Goal: Transaction & Acquisition: Purchase product/service

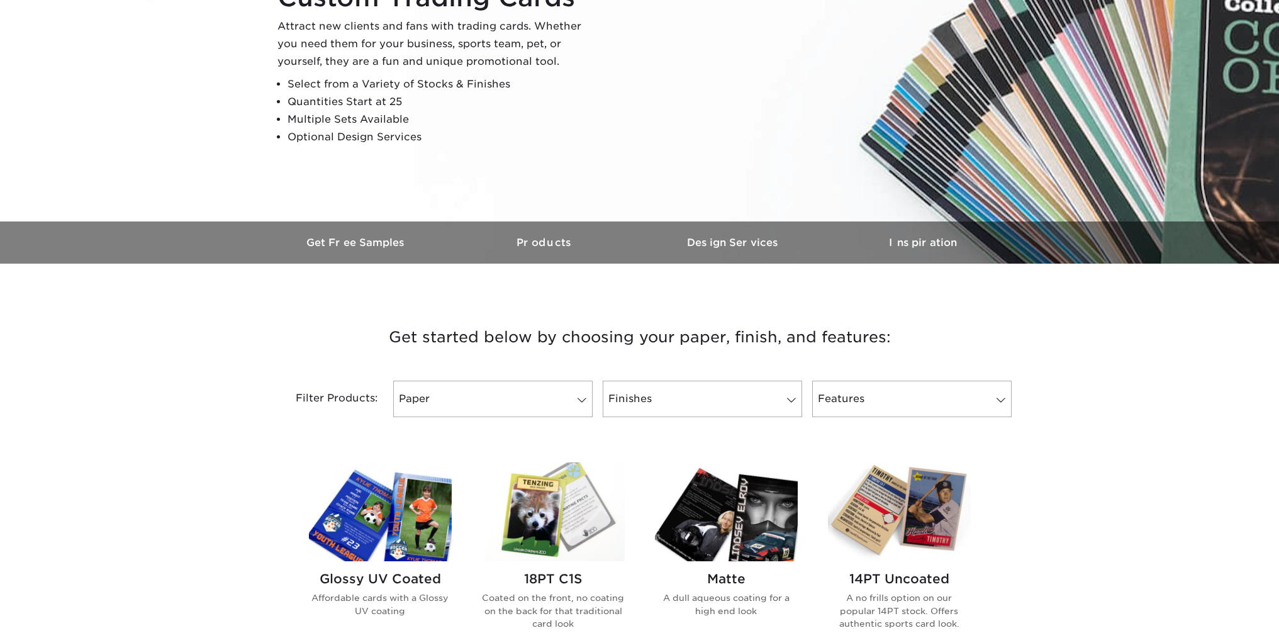
scroll to position [175, 0]
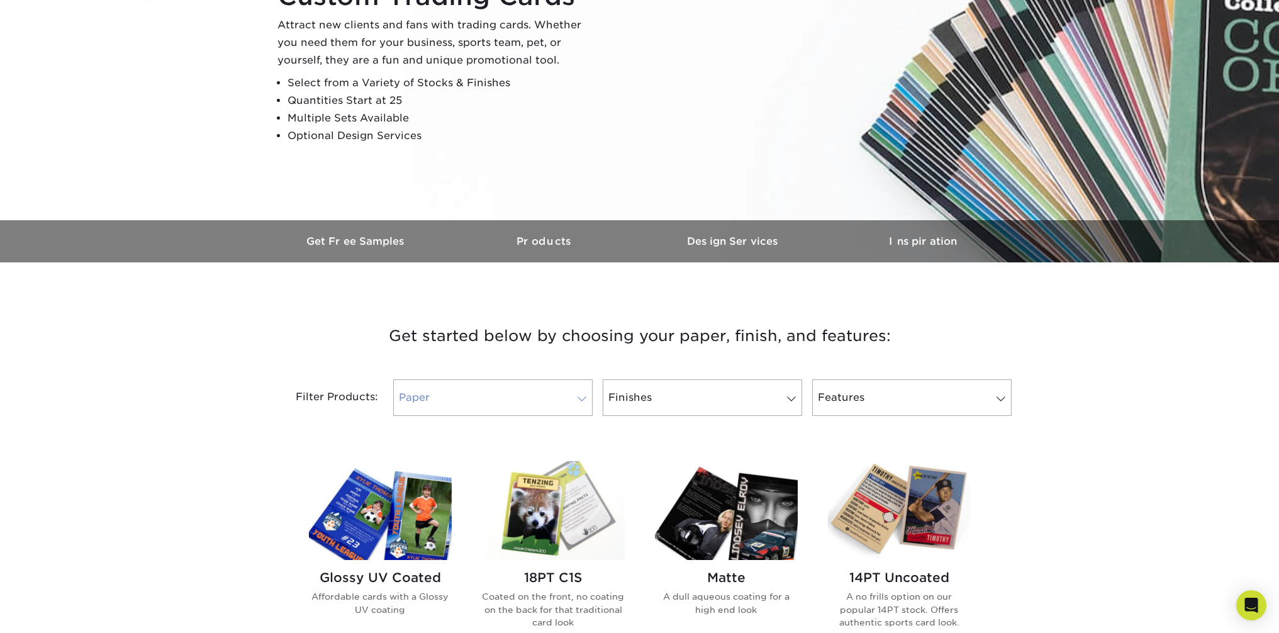
click at [553, 402] on link "Paper" at bounding box center [492, 397] width 199 height 36
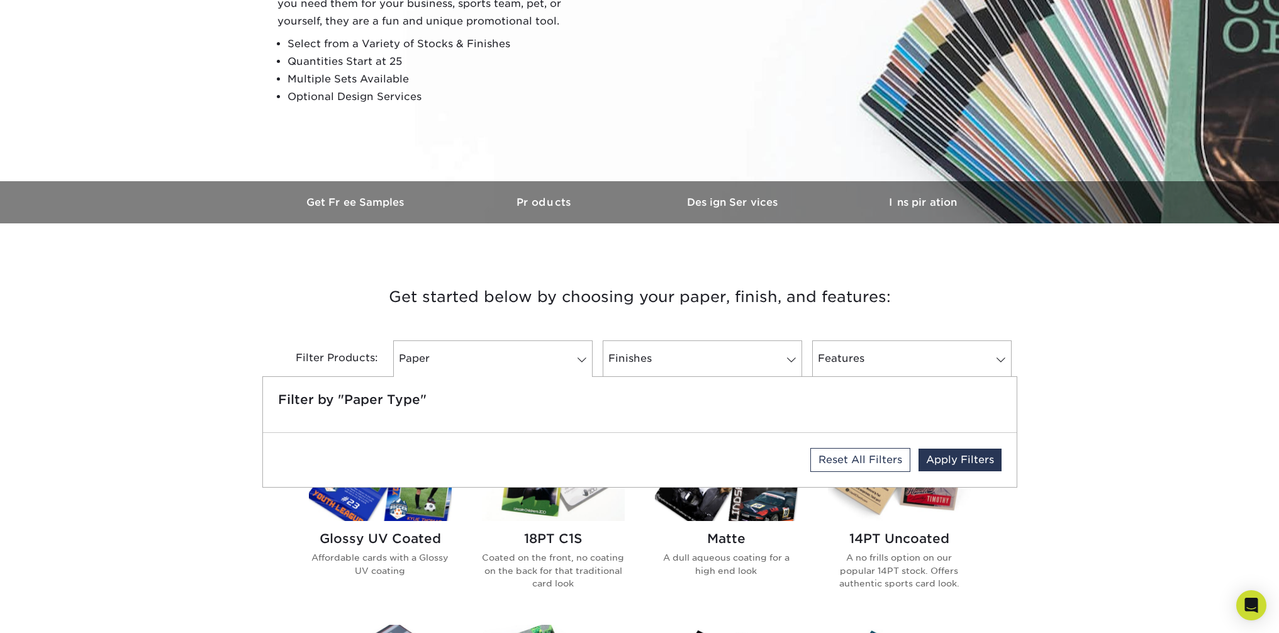
scroll to position [215, 0]
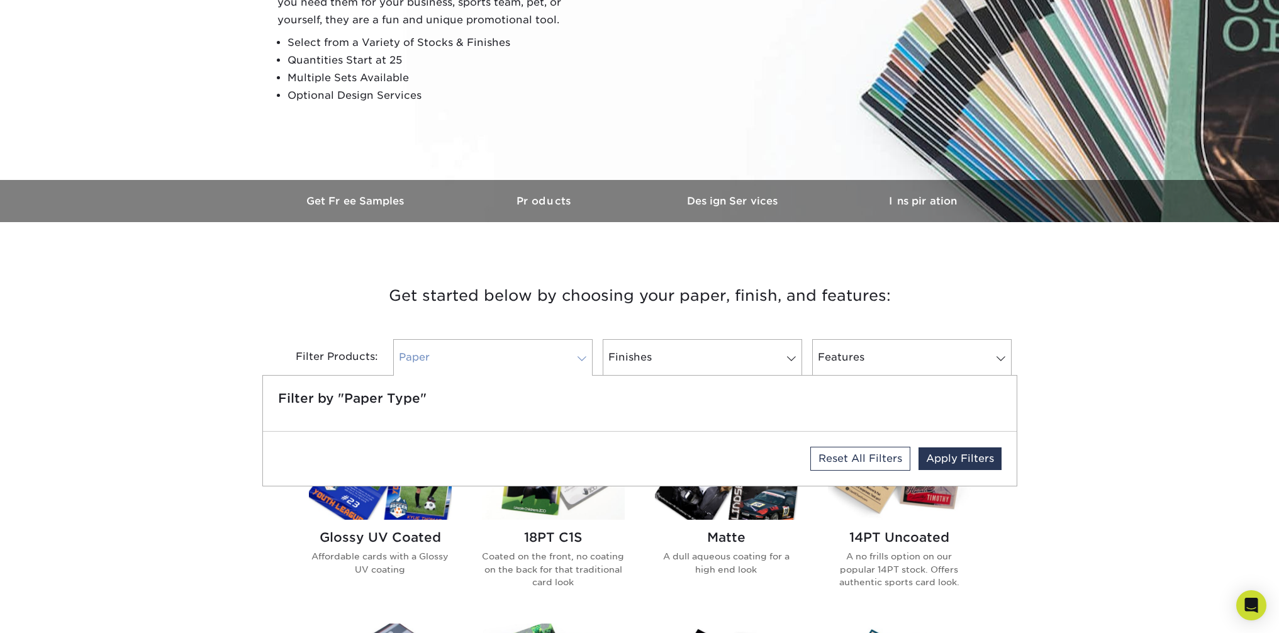
click at [572, 355] on link "Paper" at bounding box center [492, 357] width 199 height 36
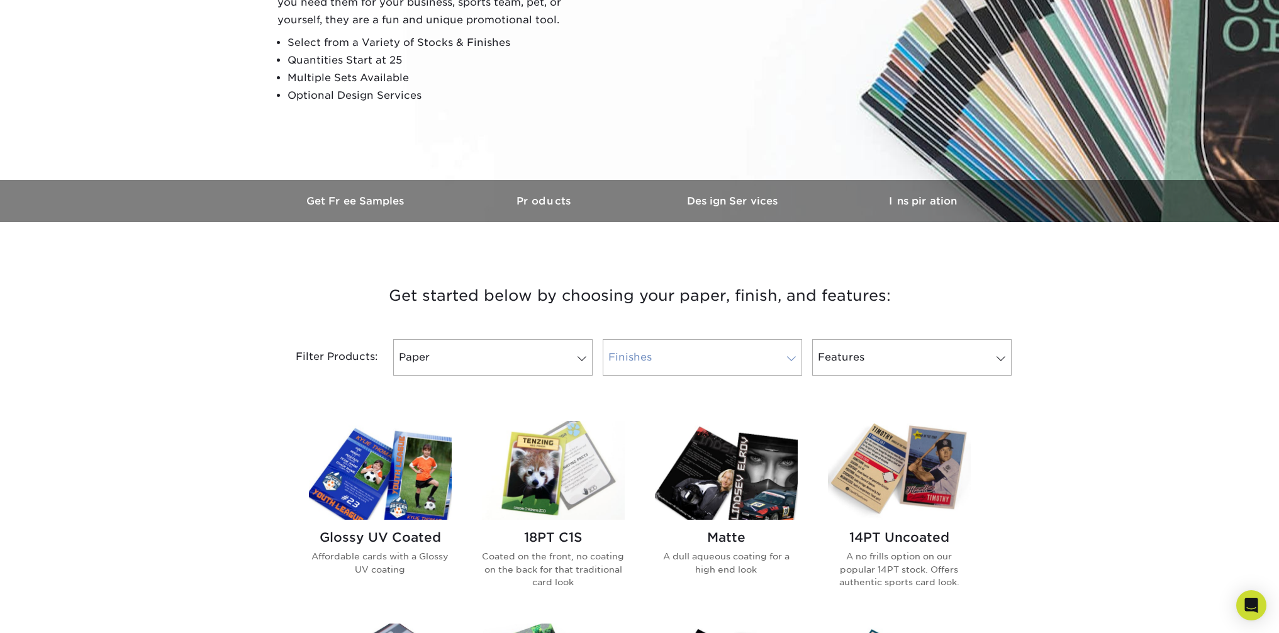
click at [688, 352] on link "Finishes" at bounding box center [702, 357] width 199 height 36
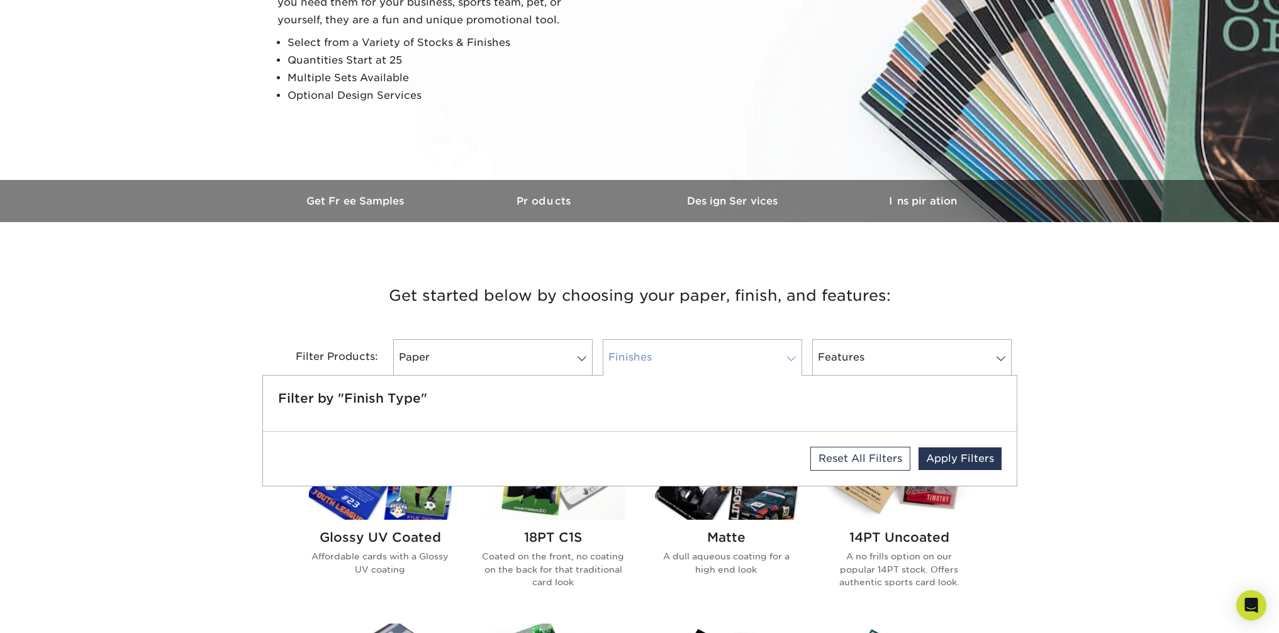
click at [689, 353] on link "Finishes" at bounding box center [702, 357] width 199 height 36
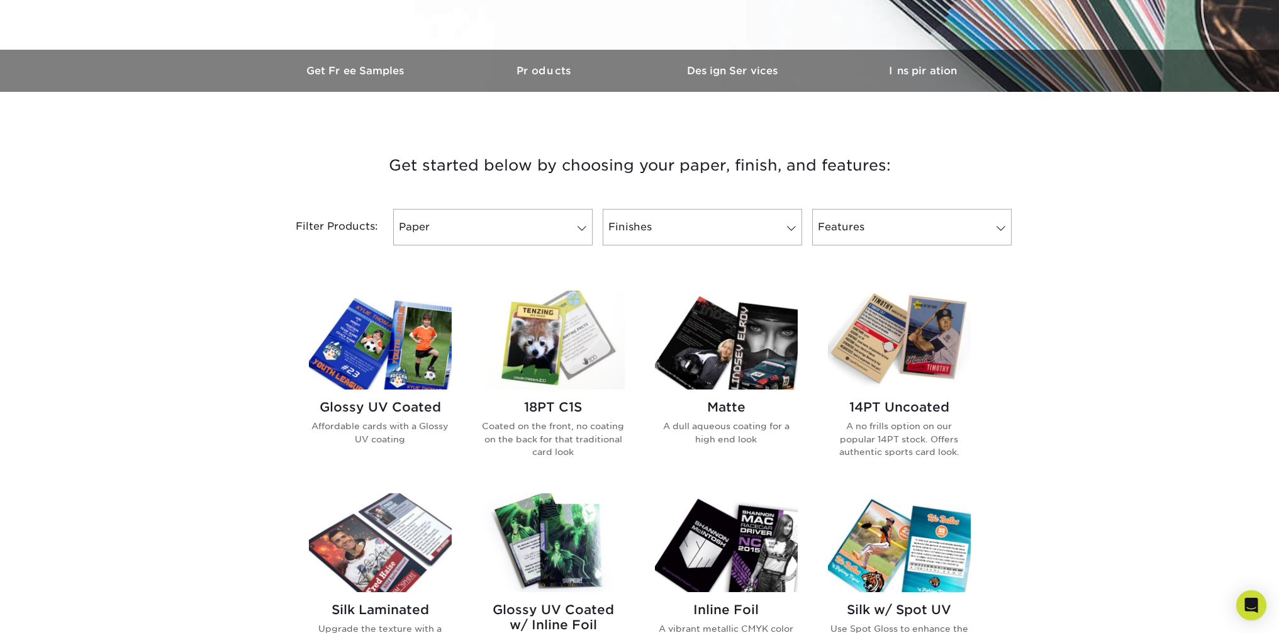
scroll to position [348, 0]
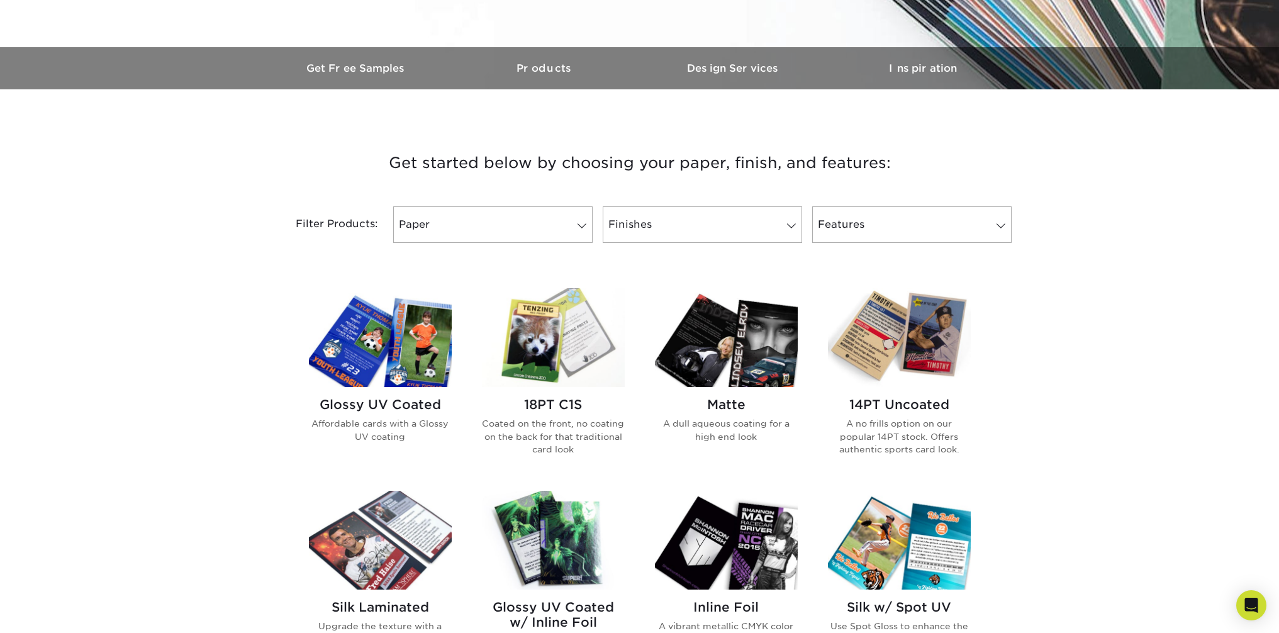
click at [387, 402] on h2 "Glossy UV Coated" at bounding box center [380, 404] width 143 height 15
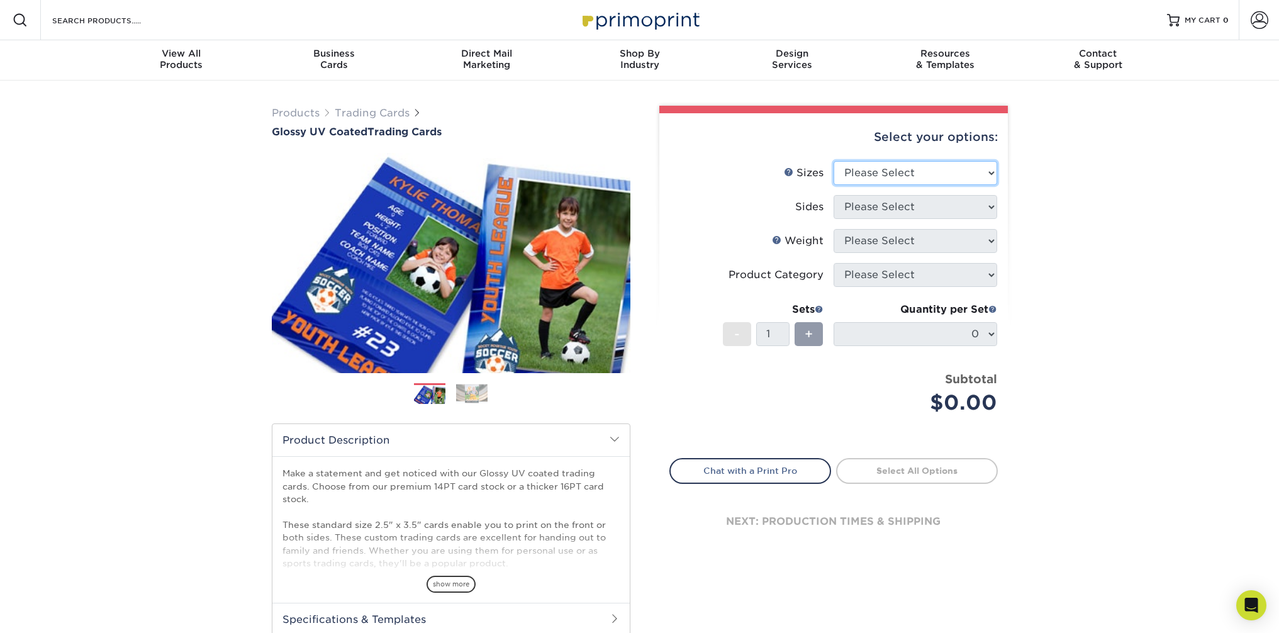
click at [959, 177] on select "Please Select 2.5" x 3.5"" at bounding box center [915, 173] width 164 height 24
select select "2.50x3.50"
click at [964, 208] on select "Please Select Print Both Sides Print Front Only" at bounding box center [915, 207] width 164 height 24
select select "13abbda7-1d64-4f25-8bb2-c179b224825d"
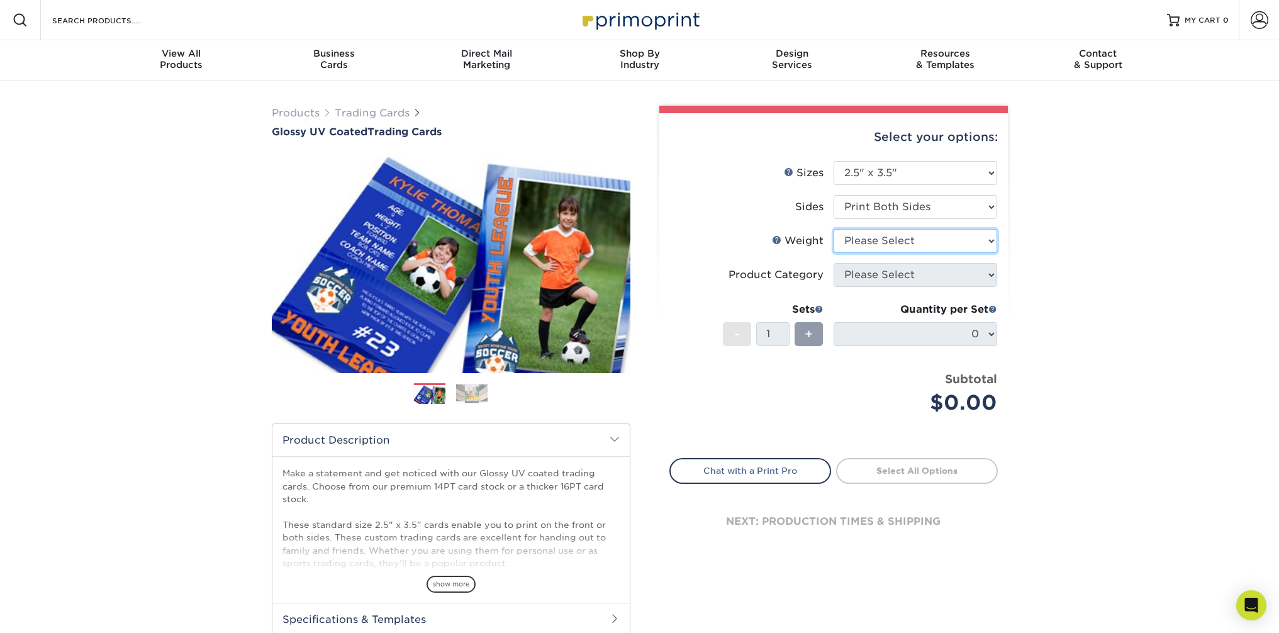
click at [968, 242] on select "Please Select 16PT 14PT 18PT C1S" at bounding box center [915, 241] width 164 height 24
click at [776, 241] on link "Weight Help" at bounding box center [777, 240] width 10 height 10
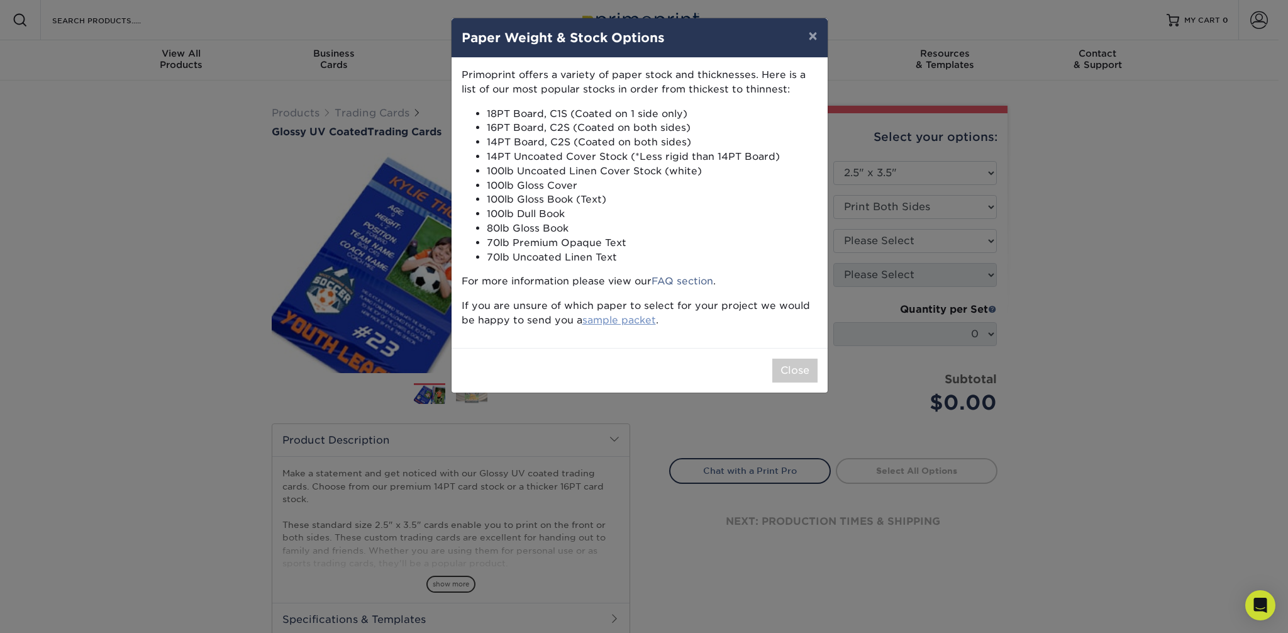
click at [596, 320] on link "sample packet" at bounding box center [619, 320] width 74 height 12
click at [783, 375] on button "Close" at bounding box center [794, 371] width 45 height 24
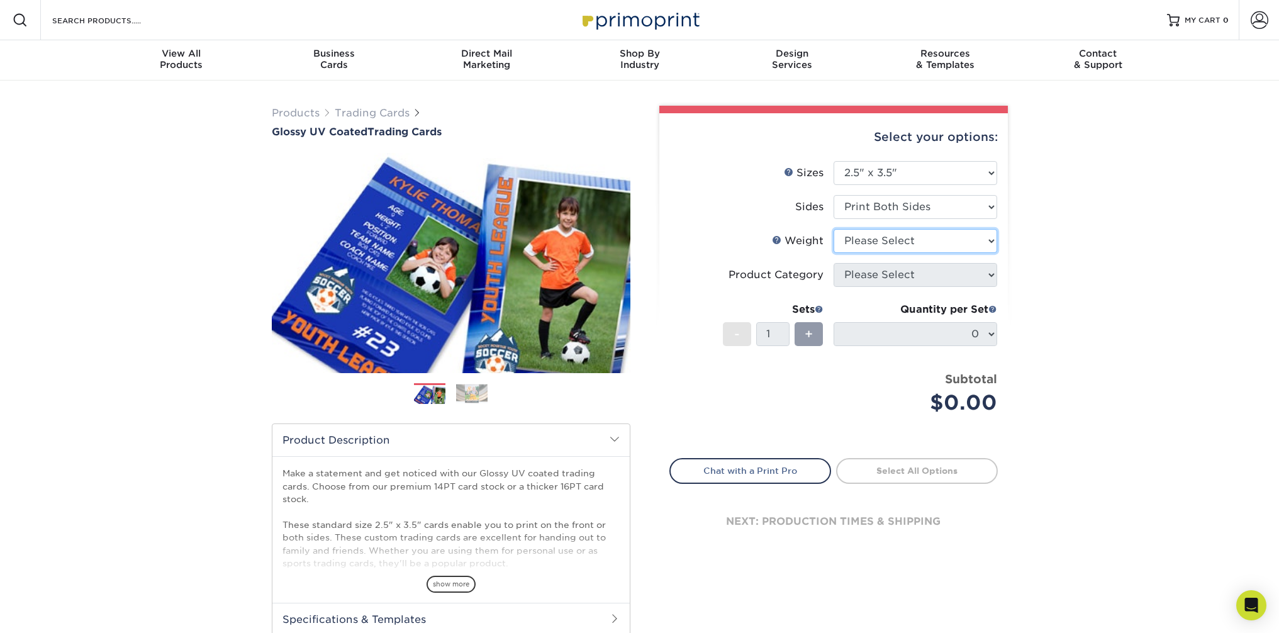
click at [922, 247] on select "Please Select 16PT 14PT 18PT C1S" at bounding box center [915, 241] width 164 height 24
select select "14PT"
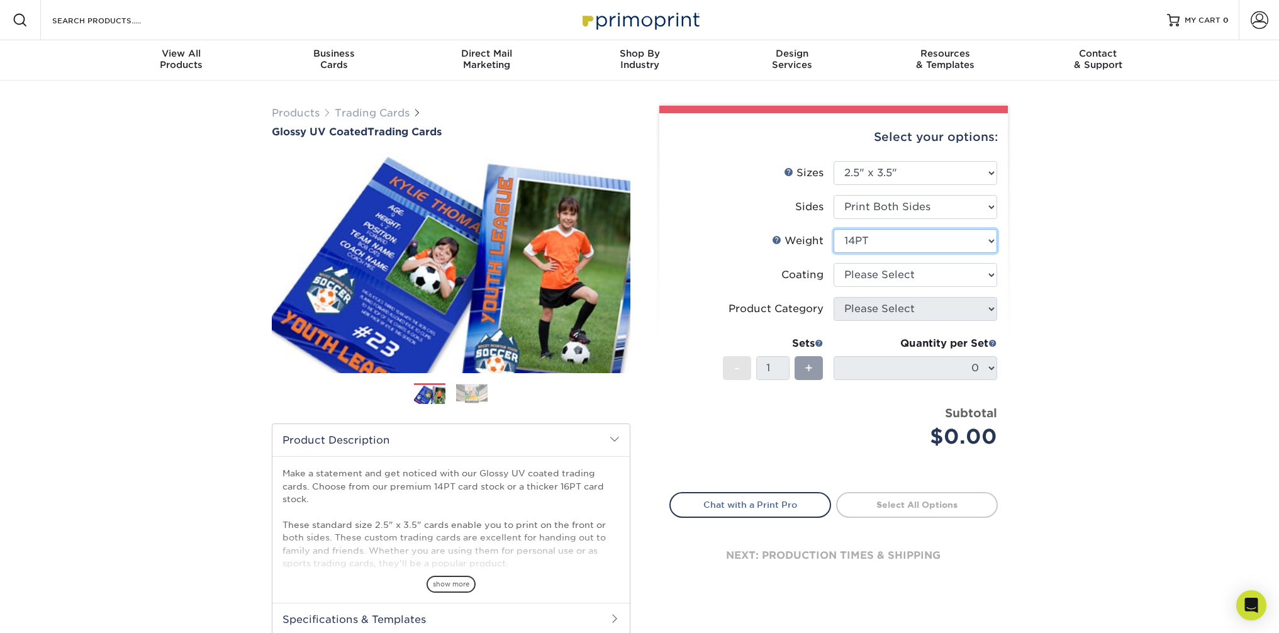
click at [911, 240] on select "Please Select 16PT 14PT 18PT C1S" at bounding box center [915, 241] width 164 height 24
click at [923, 280] on select at bounding box center [915, 275] width 164 height 24
select select "ae367451-b2b8-45df-a344-0f05b6a12993"
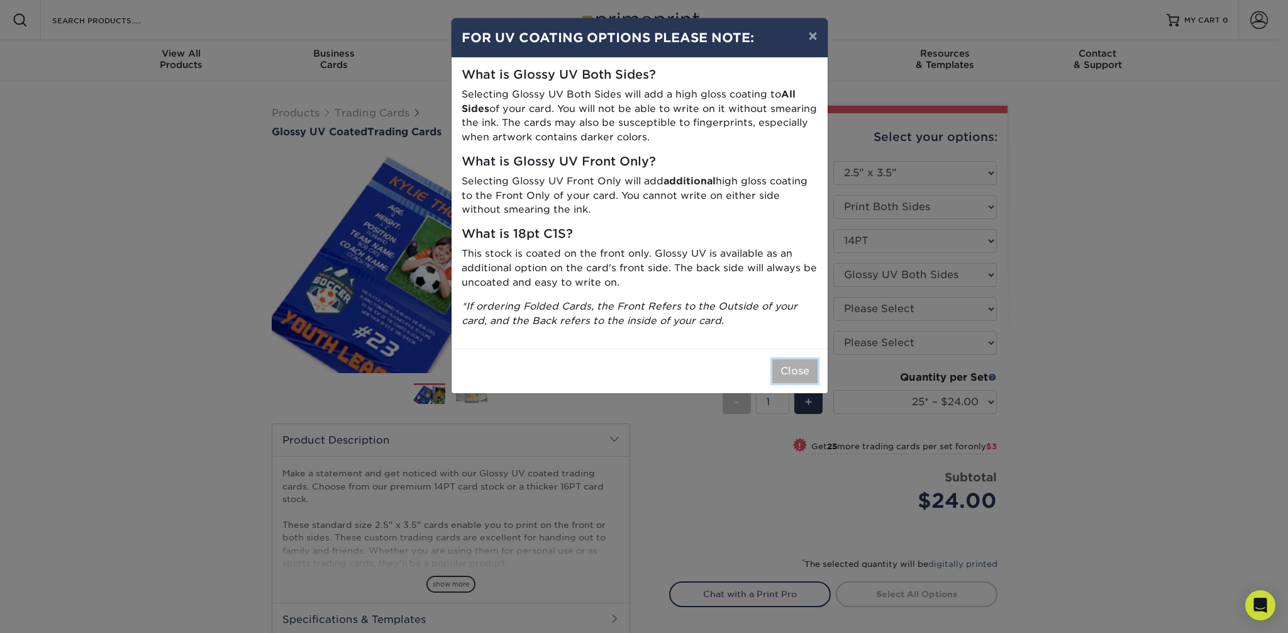
click at [802, 378] on button "Close" at bounding box center [794, 371] width 45 height 24
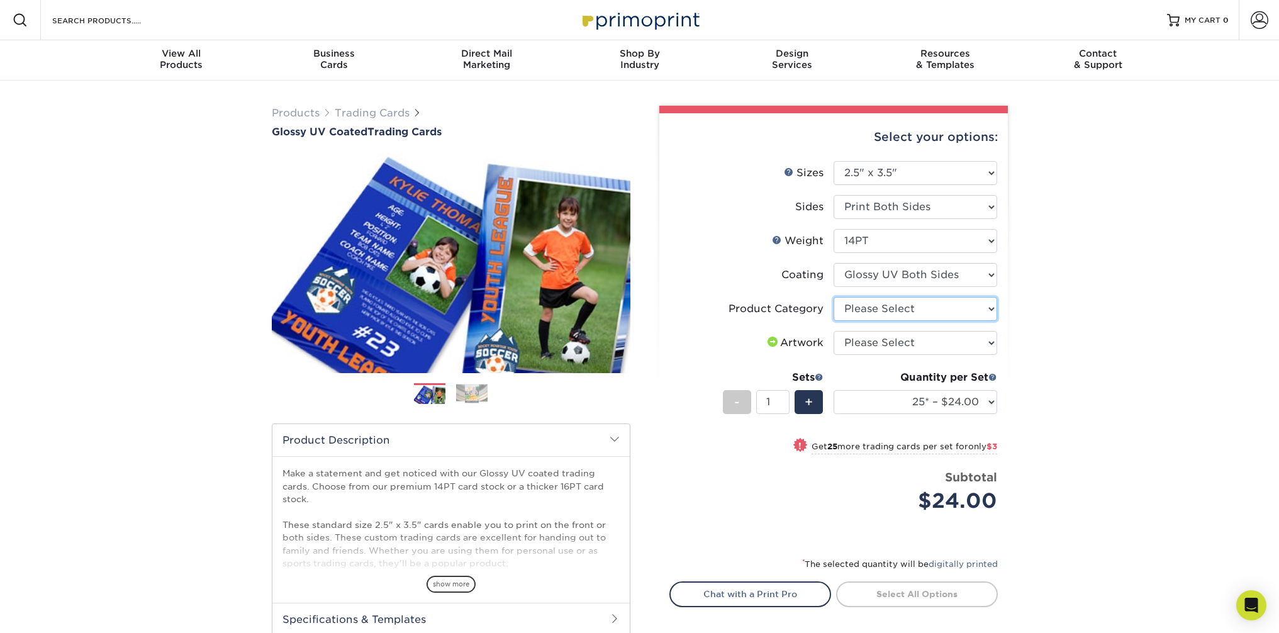
click at [917, 314] on select "Please Select Trading Cards" at bounding box center [915, 309] width 164 height 24
select select "c2f9bce9-36c2-409d-b101-c29d9d031e18"
click at [935, 340] on select "Please Select I will upload files I need a design - $100" at bounding box center [915, 343] width 164 height 24
select select "upload"
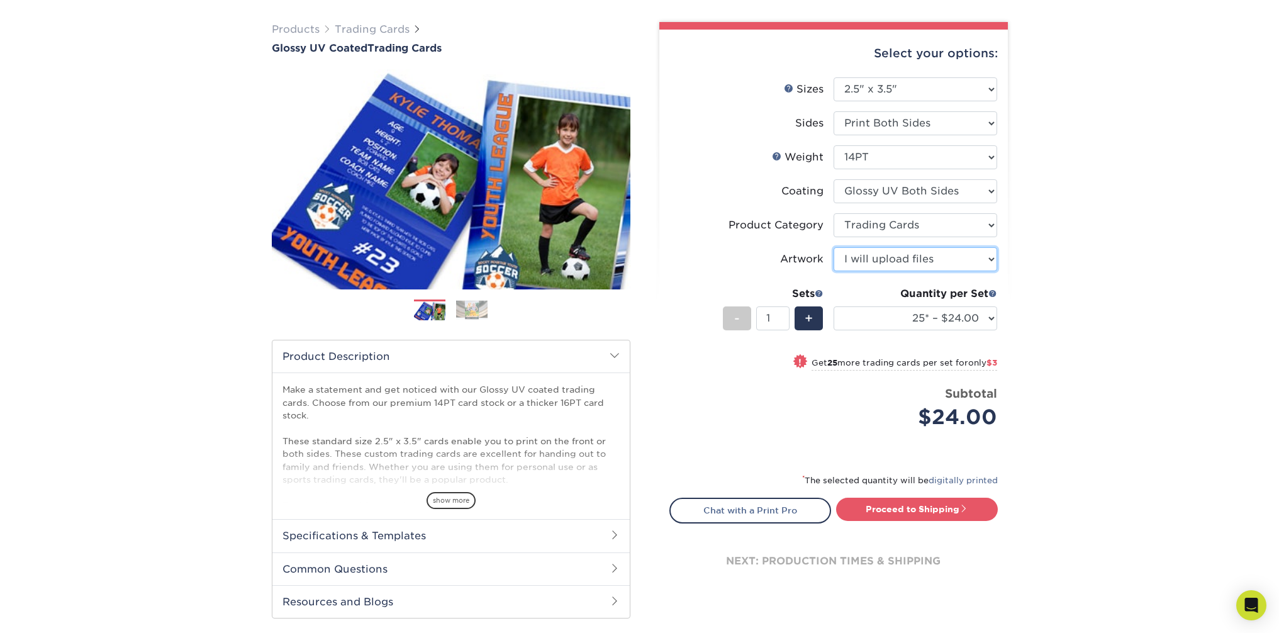
scroll to position [84, 0]
click at [976, 329] on select "25* – $24.00 50* – $27.00 75* – $34.00 100* – $37.00 250* – $48.00 500 – $59.00…" at bounding box center [915, 318] width 164 height 24
click at [1130, 335] on div "Products Trading Cards Glossy UV Coated Trading Cards Previous Next /" at bounding box center [639, 333] width 1279 height 672
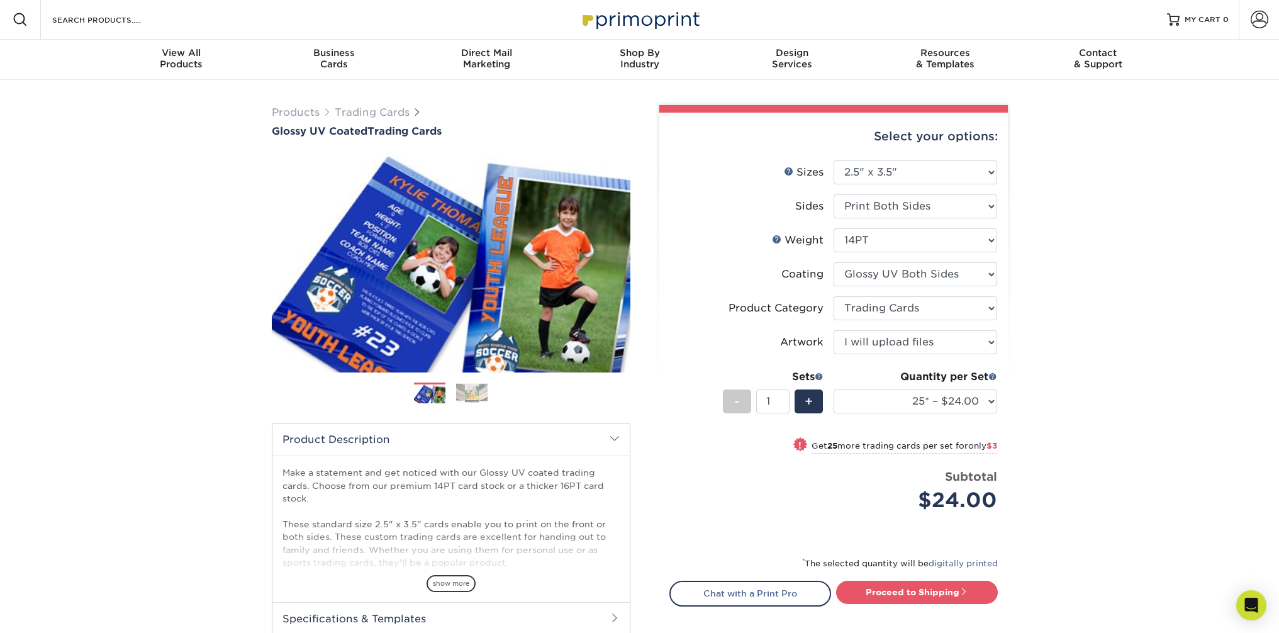
scroll to position [0, 0]
click at [482, 398] on img at bounding box center [471, 393] width 31 height 19
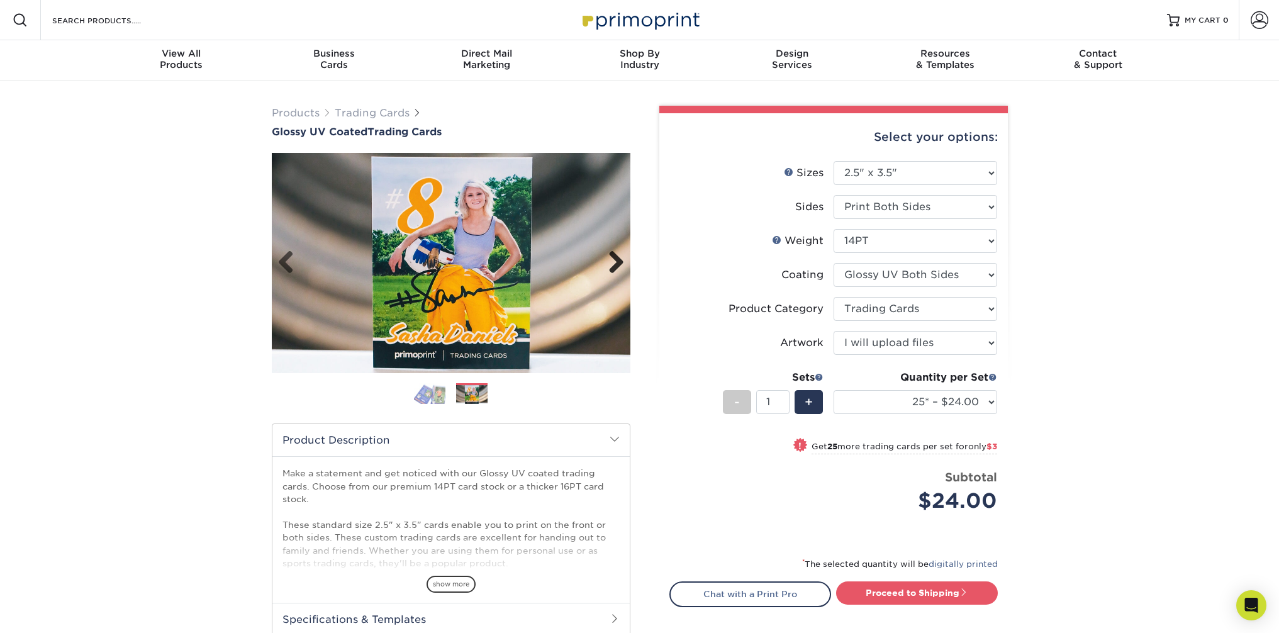
click at [613, 269] on link "Next" at bounding box center [611, 262] width 25 height 25
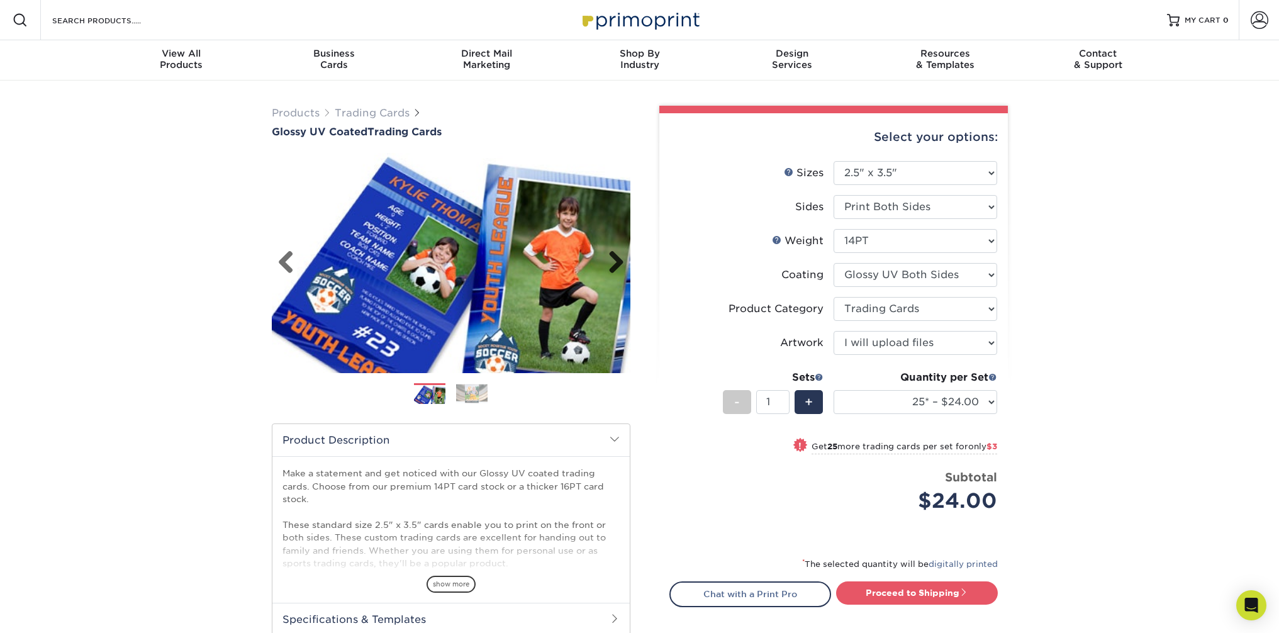
click at [613, 264] on link "Next" at bounding box center [611, 262] width 25 height 25
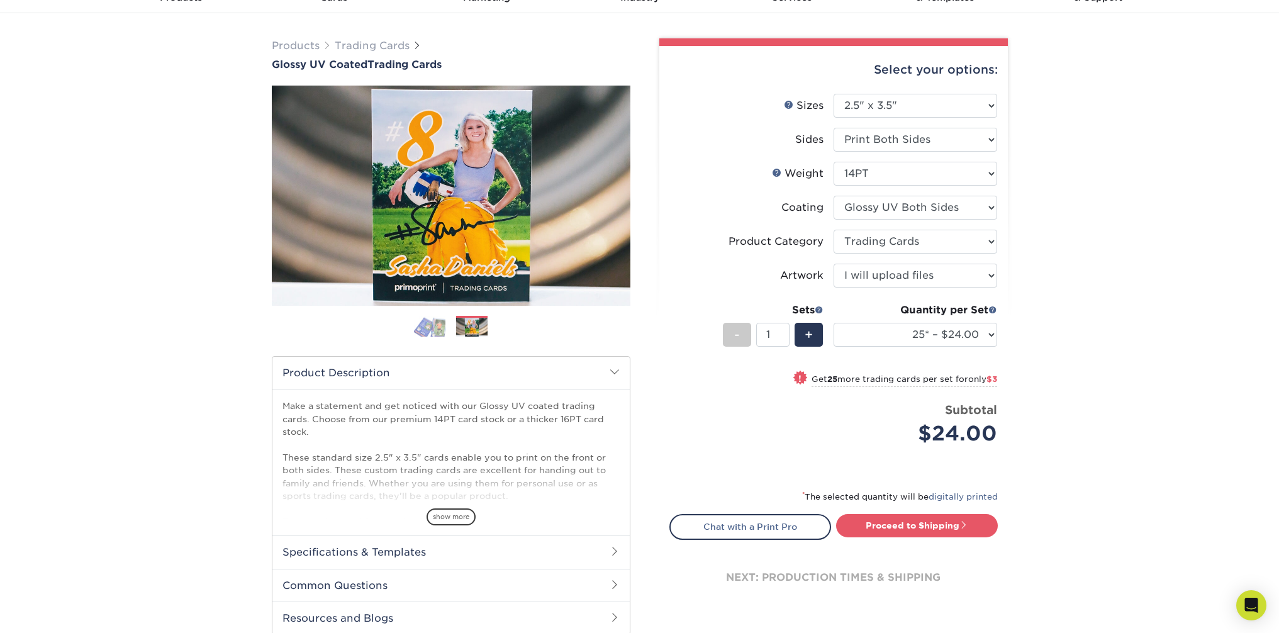
scroll to position [77, 0]
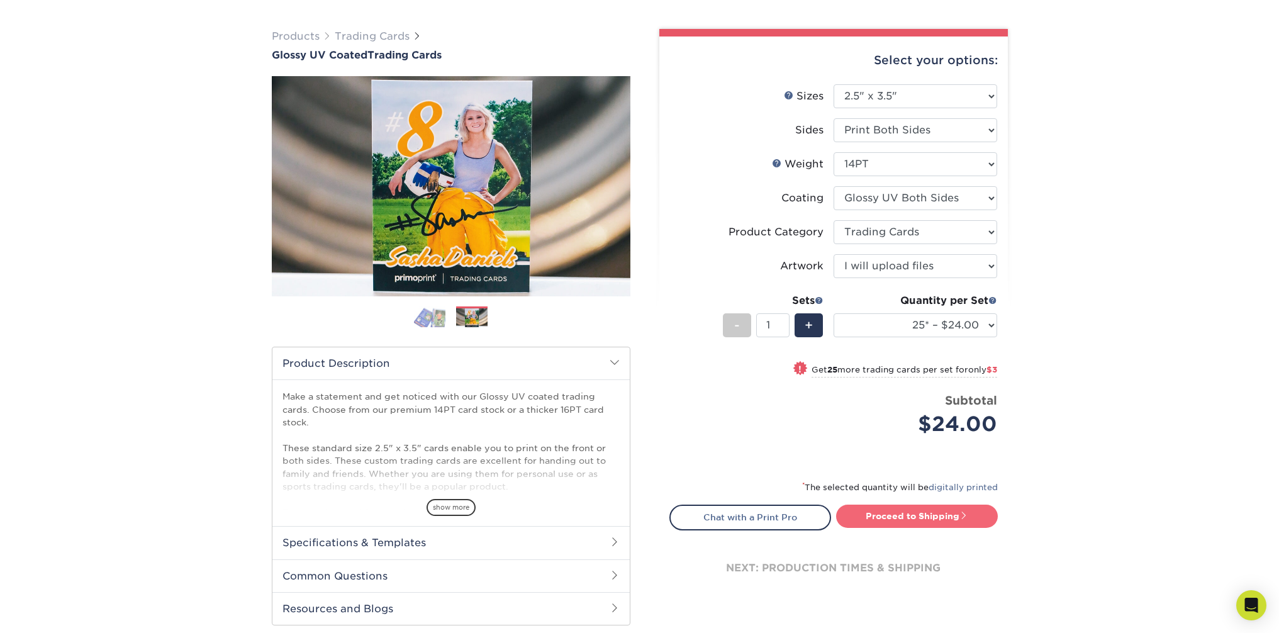
click at [943, 515] on link "Proceed to Shipping" at bounding box center [917, 515] width 162 height 23
type input "Set 1"
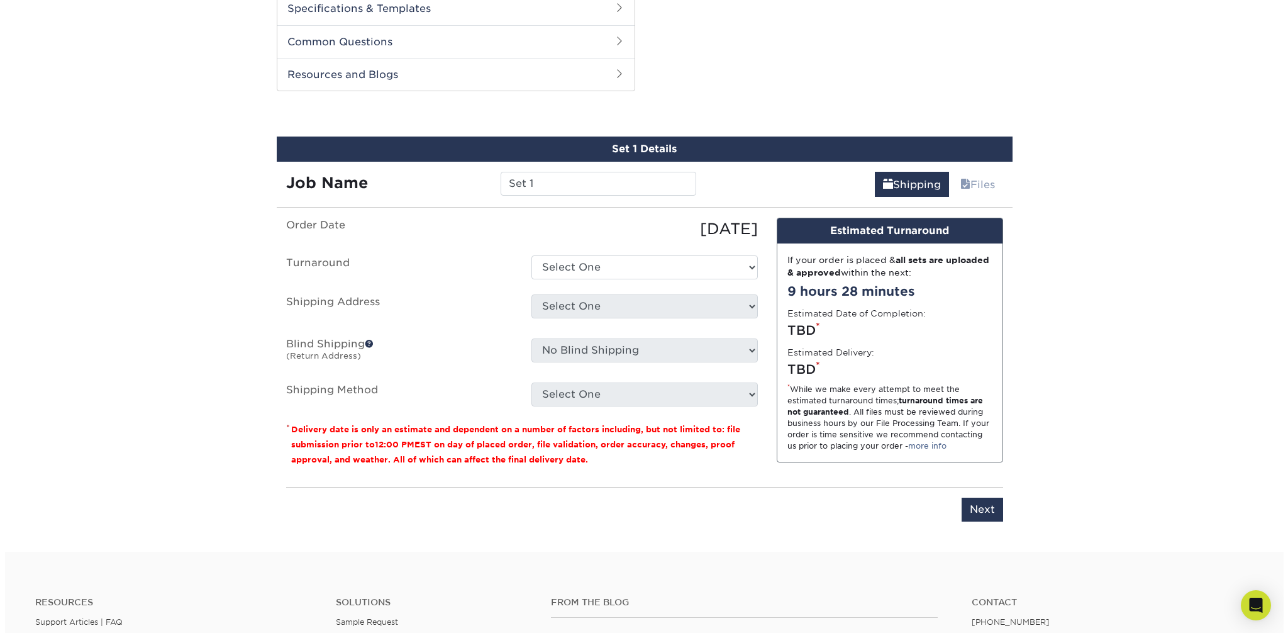
scroll to position [640, 0]
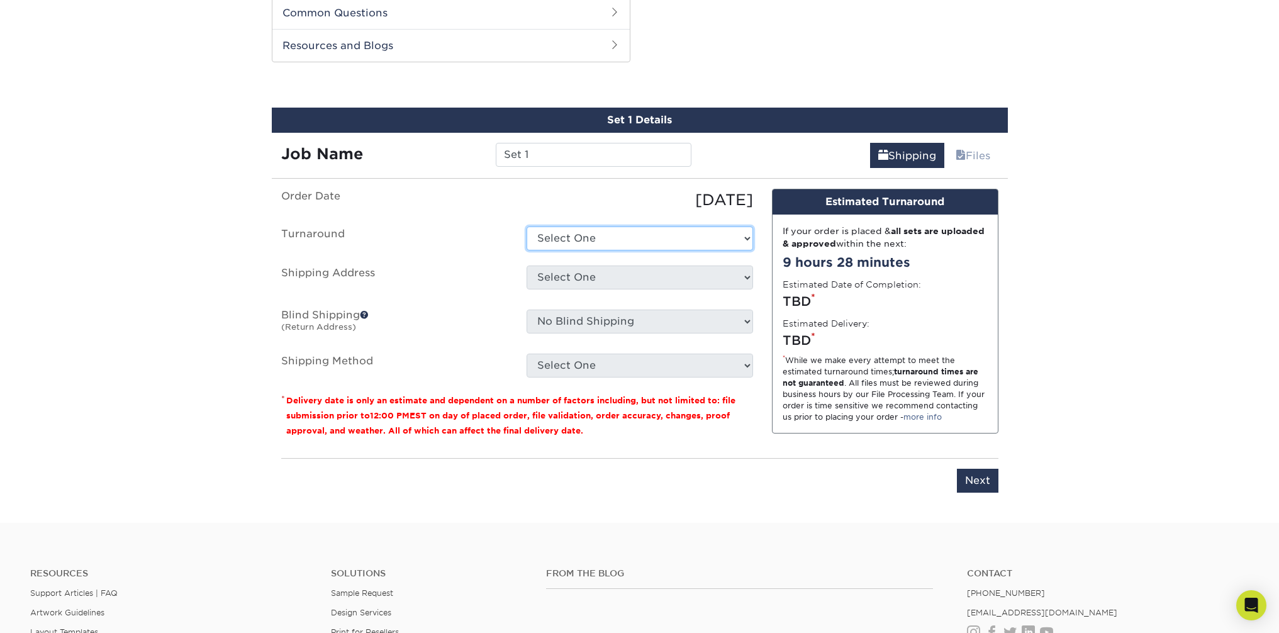
click at [632, 235] on select "Select One 2-4 Business Days 2 Day Next Business Day" at bounding box center [639, 238] width 226 height 24
select select "79866821-082a-4a87-92f3-8c0e77fd8942"
click at [653, 277] on select "Select One + Add New Address - Login" at bounding box center [639, 277] width 226 height 24
select select "newaddress"
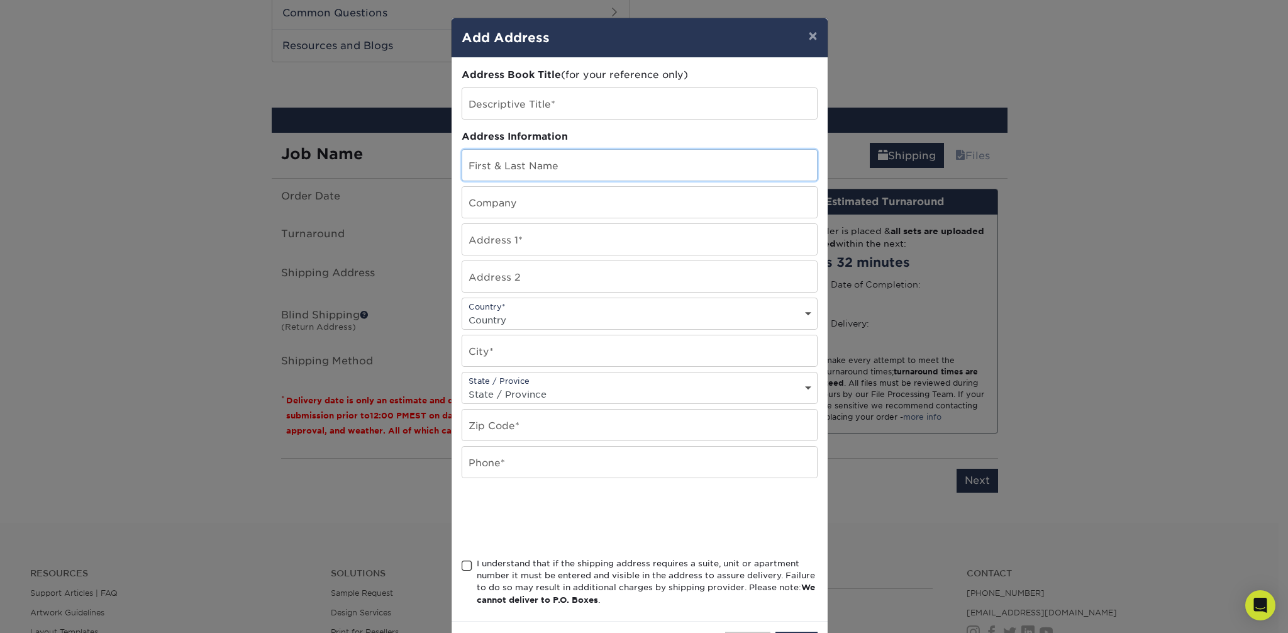
click at [511, 162] on input "text" at bounding box center [639, 165] width 355 height 31
type input "[PERSON_NAME]"
type input "[STREET_ADDRESS]"
select select "US"
type input "Kapolei"
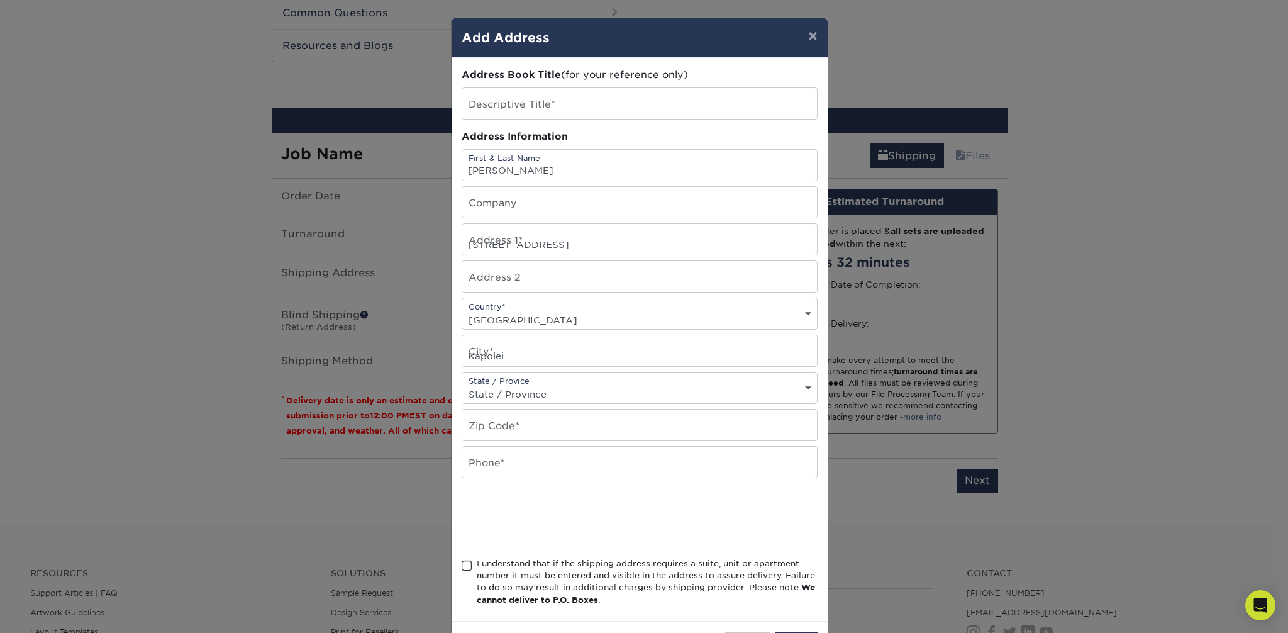
select select "HI"
type input "96707"
type input "8082556051"
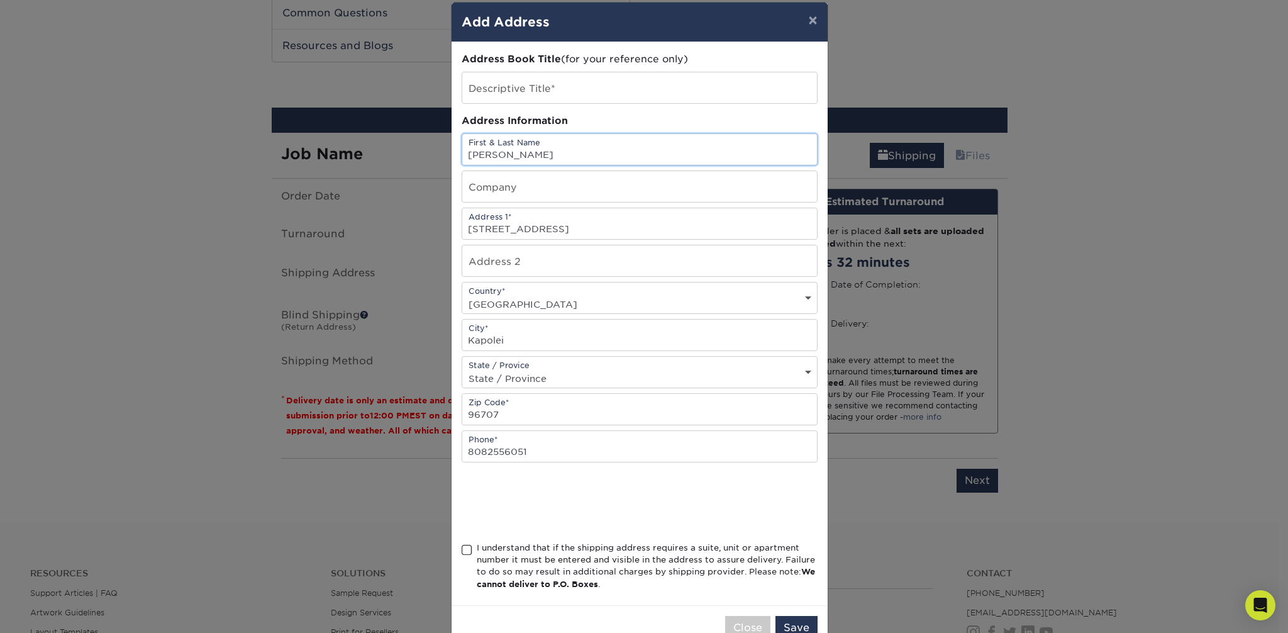
scroll to position [51, 0]
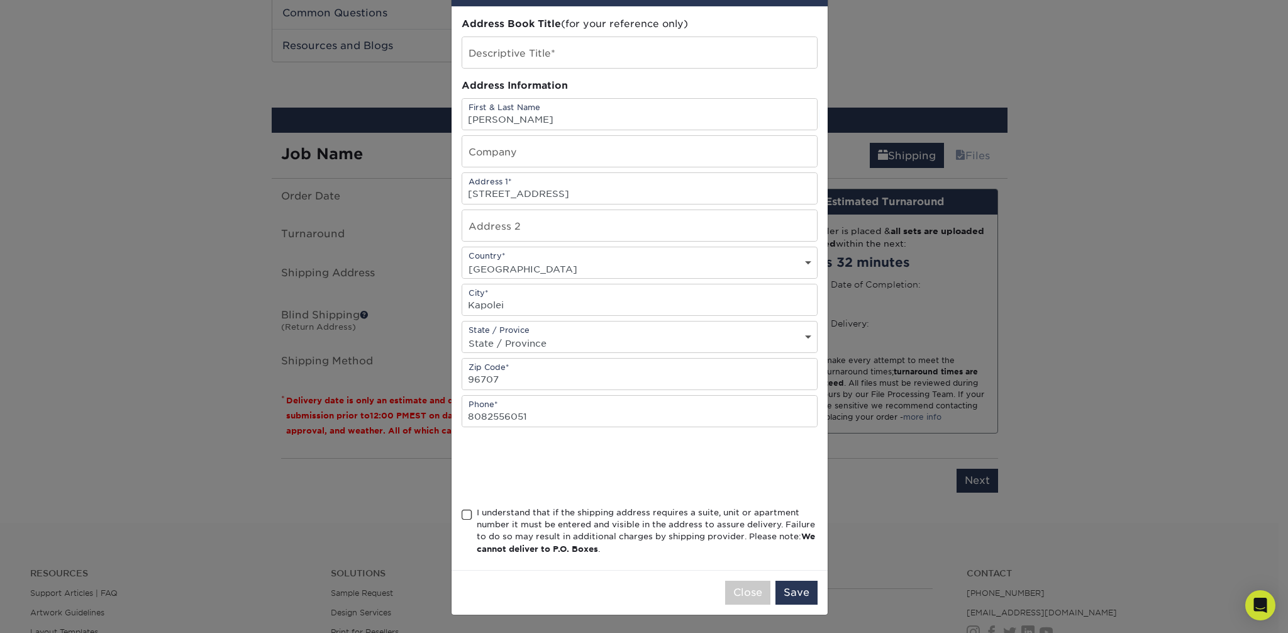
click at [462, 515] on span at bounding box center [467, 515] width 11 height 12
click at [0, 0] on input "I understand that if the shipping address requires a suite, unit or apartment n…" at bounding box center [0, 0] width 0 height 0
click at [786, 593] on button "Save" at bounding box center [797, 593] width 42 height 24
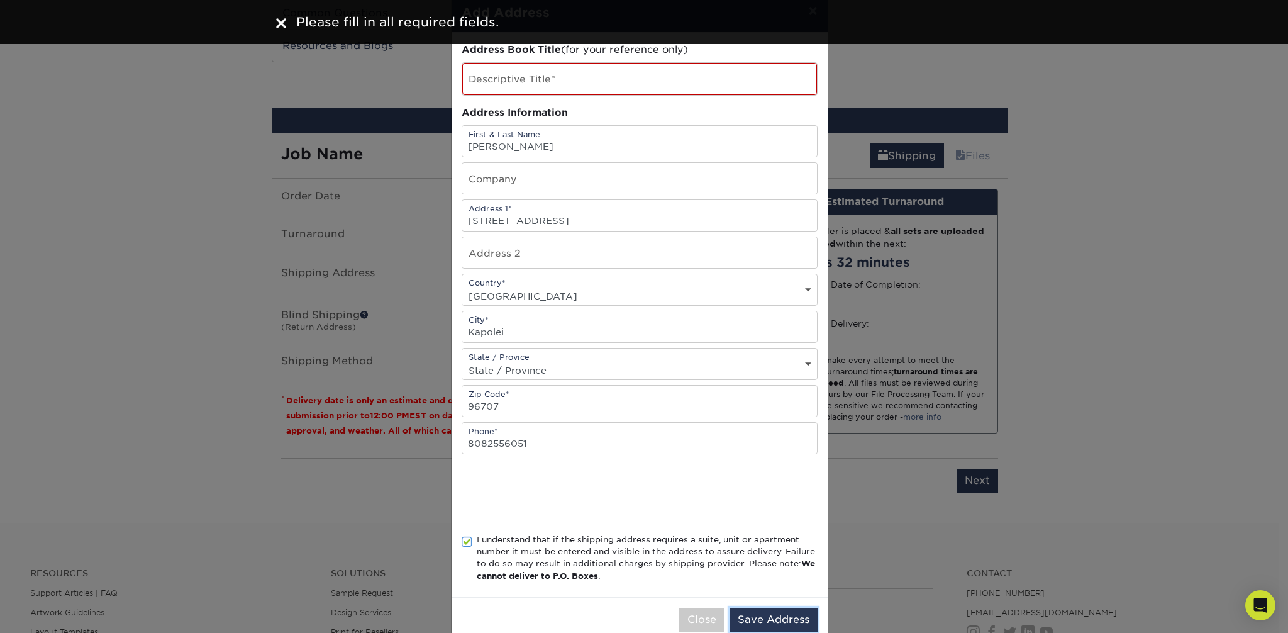
scroll to position [0, 0]
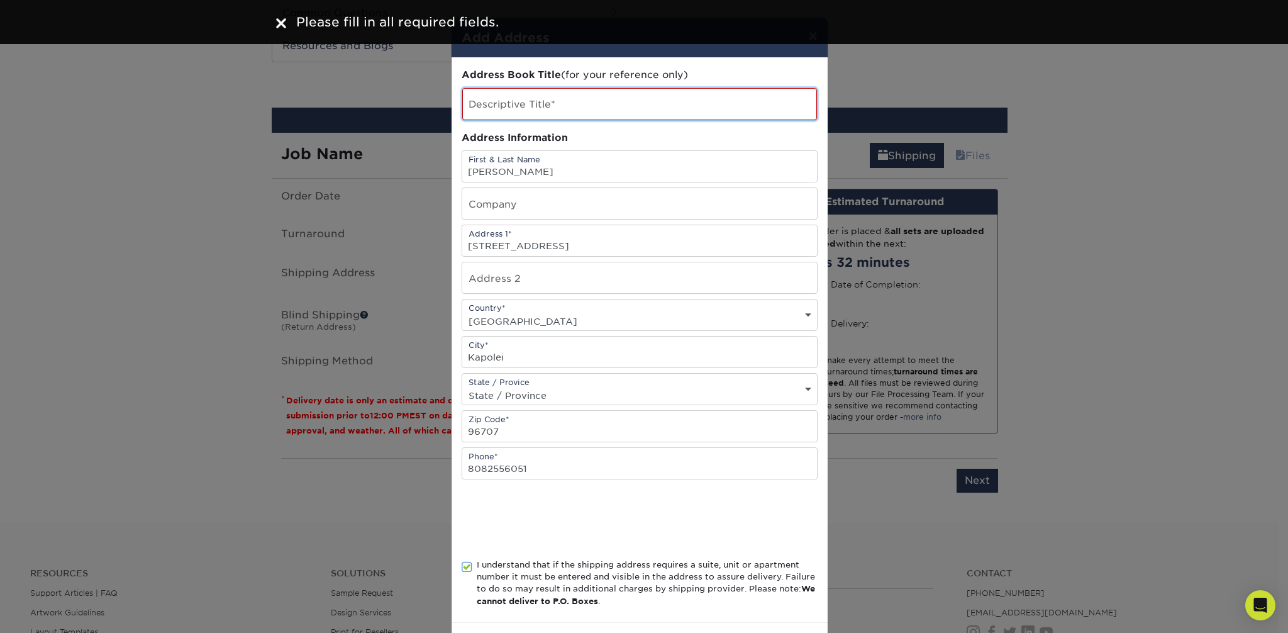
click at [535, 99] on input "text" at bounding box center [639, 104] width 355 height 32
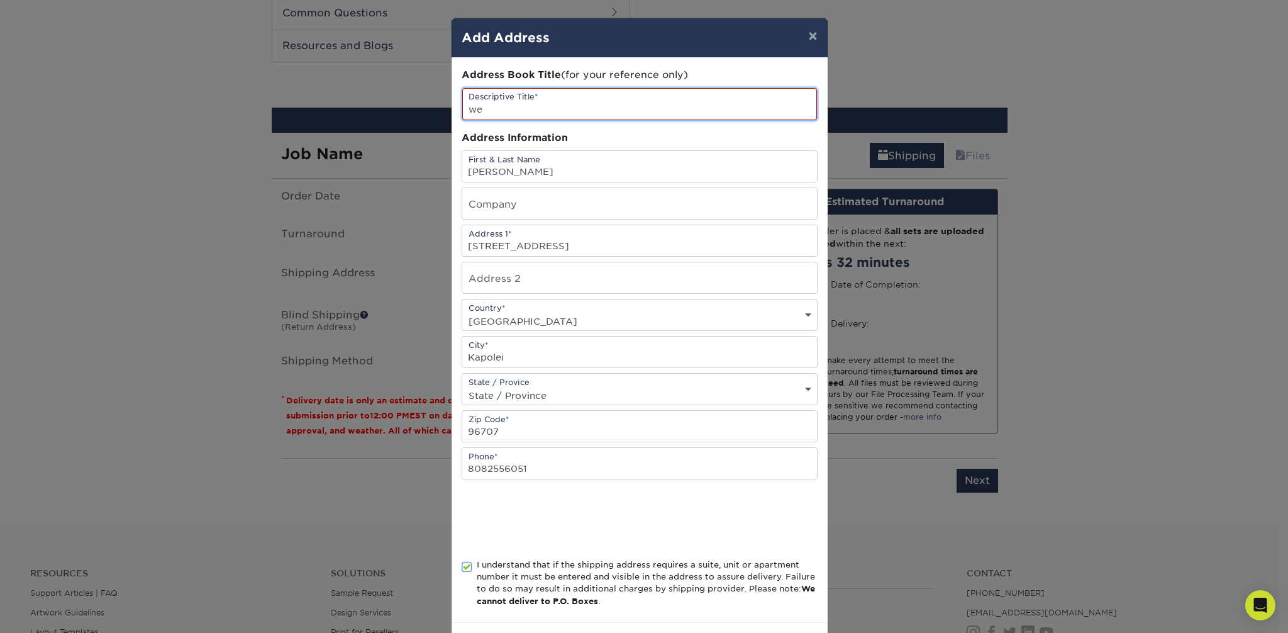
type input "w"
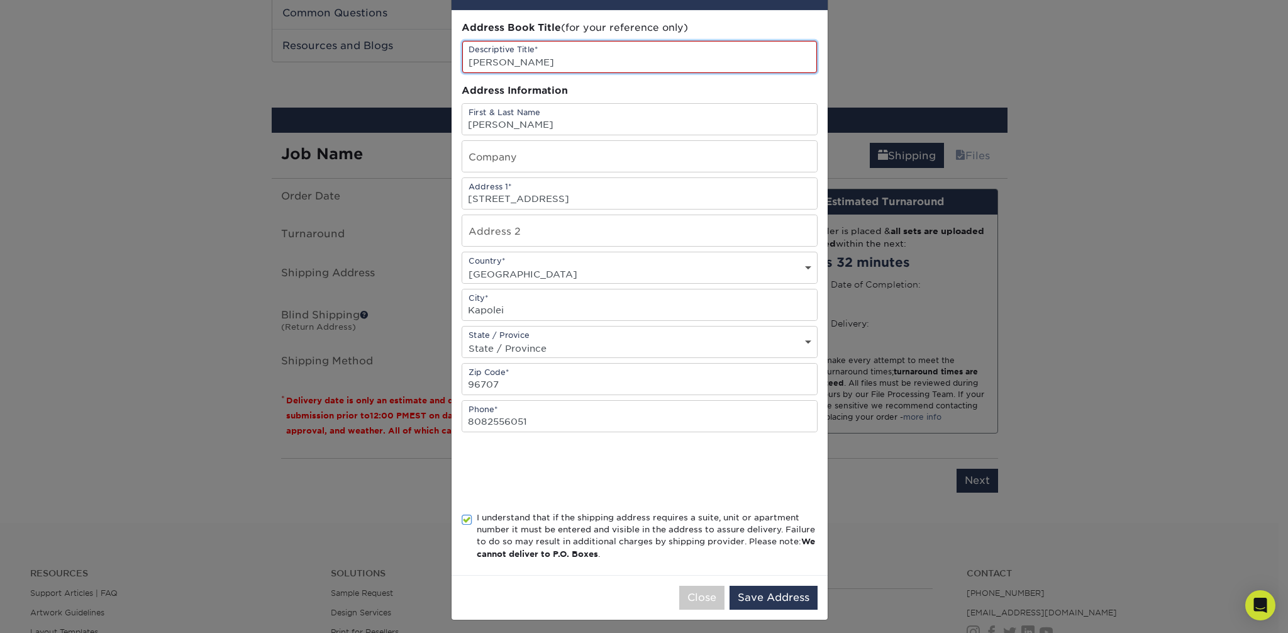
scroll to position [52, 0]
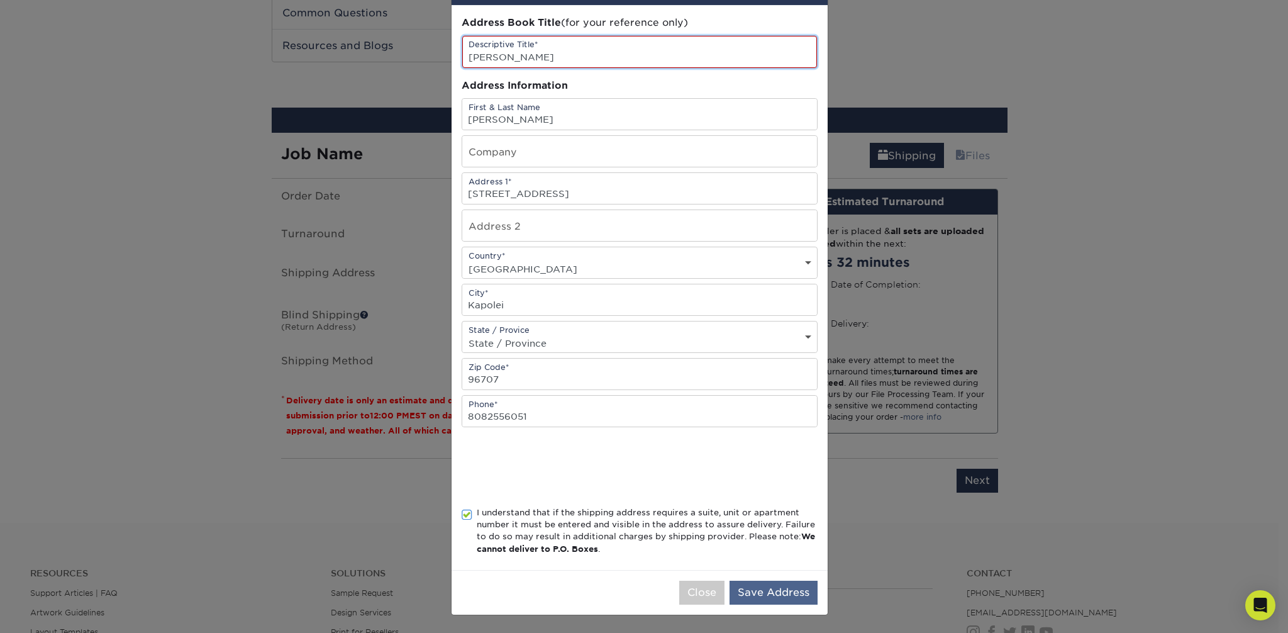
type input "[PERSON_NAME]"
click at [757, 596] on button "Save Address" at bounding box center [774, 593] width 88 height 24
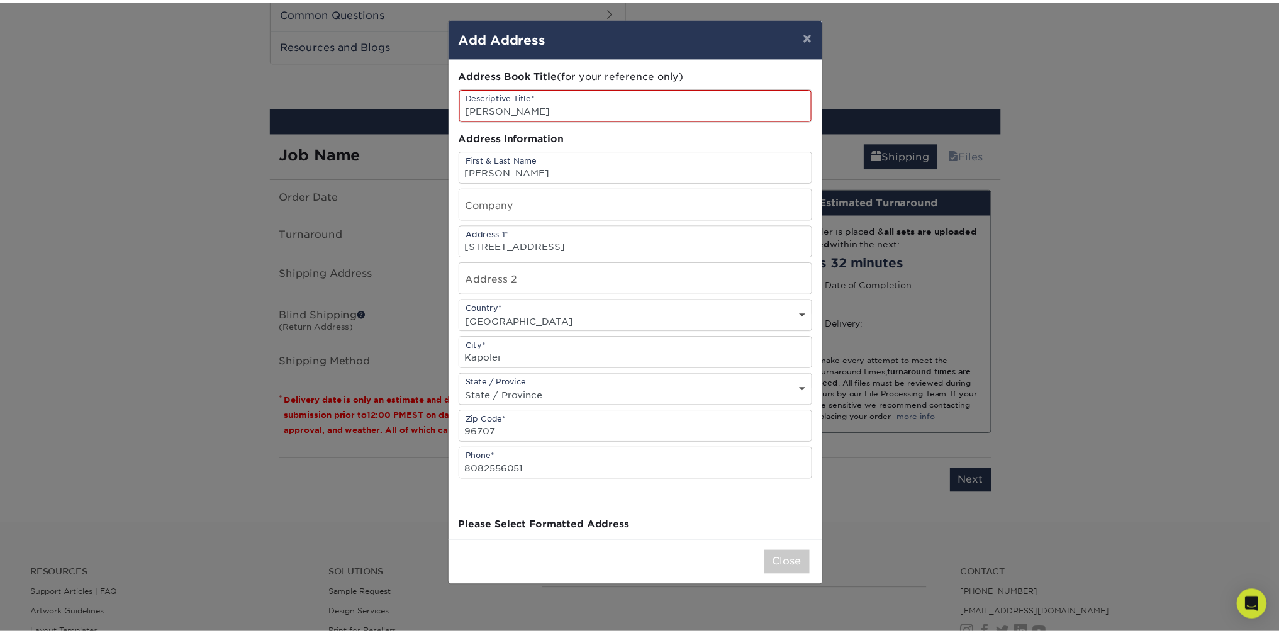
scroll to position [0, 0]
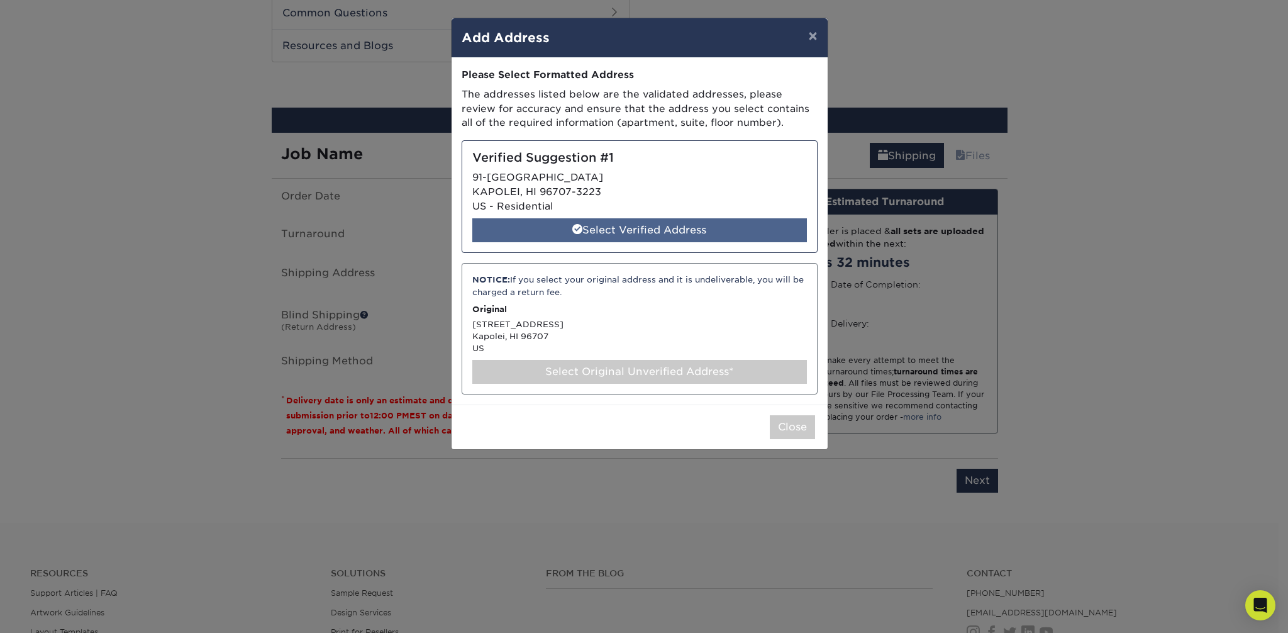
click at [652, 233] on div "Select Verified Address" at bounding box center [639, 230] width 335 height 24
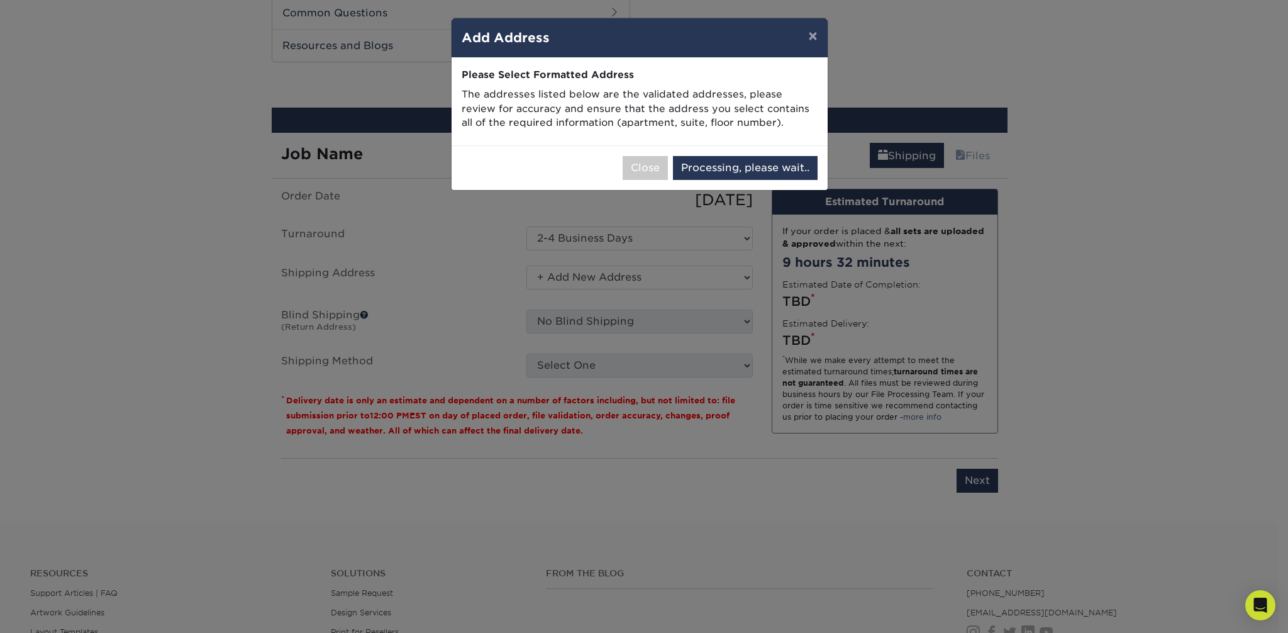
select select "285017"
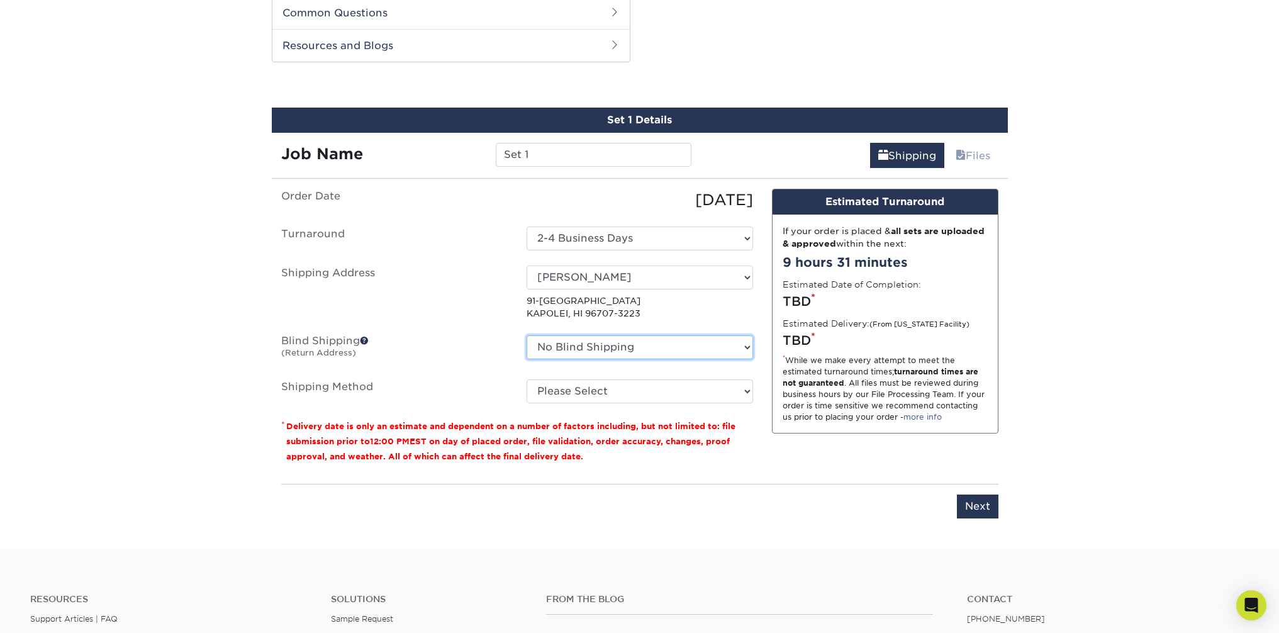
click at [633, 350] on select "No Blind Shipping + Add New Address" at bounding box center [639, 347] width 226 height 24
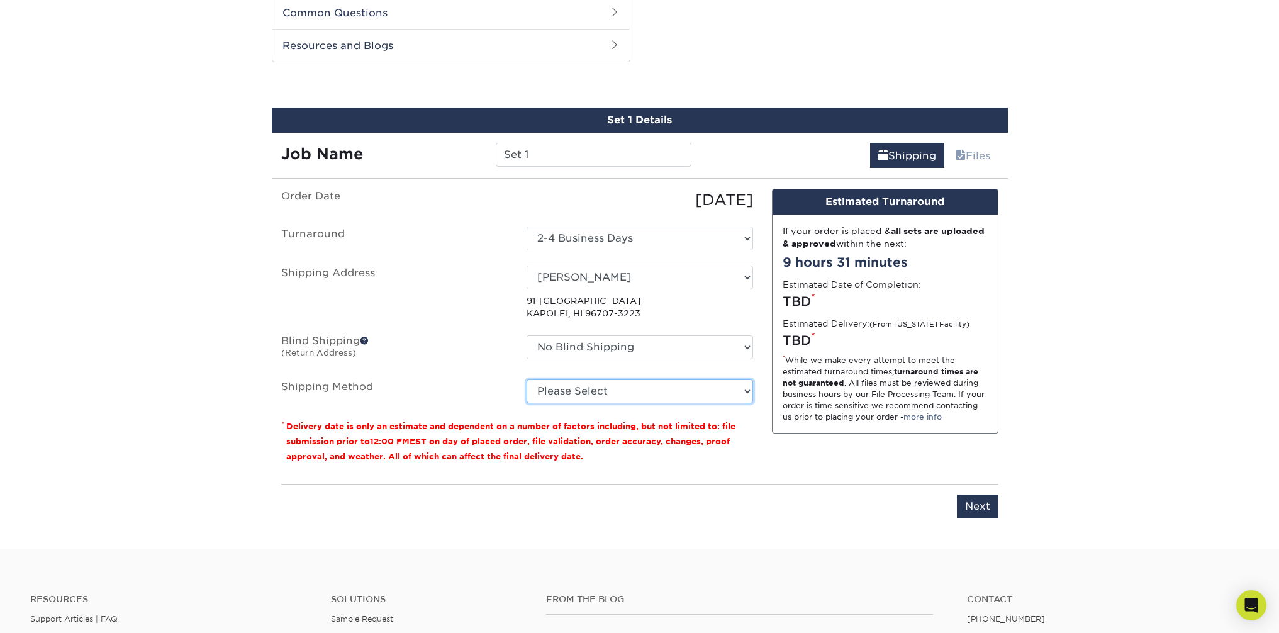
click at [613, 389] on select "Please Select 2 Day Air Shipping (+$43.77) Ground Shipping (+$57.42) Next Day S…" at bounding box center [639, 391] width 226 height 24
click at [614, 399] on select "Please Select 2 Day Air Shipping (+$43.77) Ground Shipping (+$57.42) Next Day S…" at bounding box center [639, 391] width 226 height 24
click at [609, 389] on select "Please Select 2 Day Air Shipping (+$43.77) Ground Shipping (+$57.42) Next Day S…" at bounding box center [639, 391] width 226 height 24
click at [616, 390] on select "Please Select 2 Day Air Shipping (+$43.77) Ground Shipping (+$57.42) Next Day S…" at bounding box center [639, 391] width 226 height 24
select select "01"
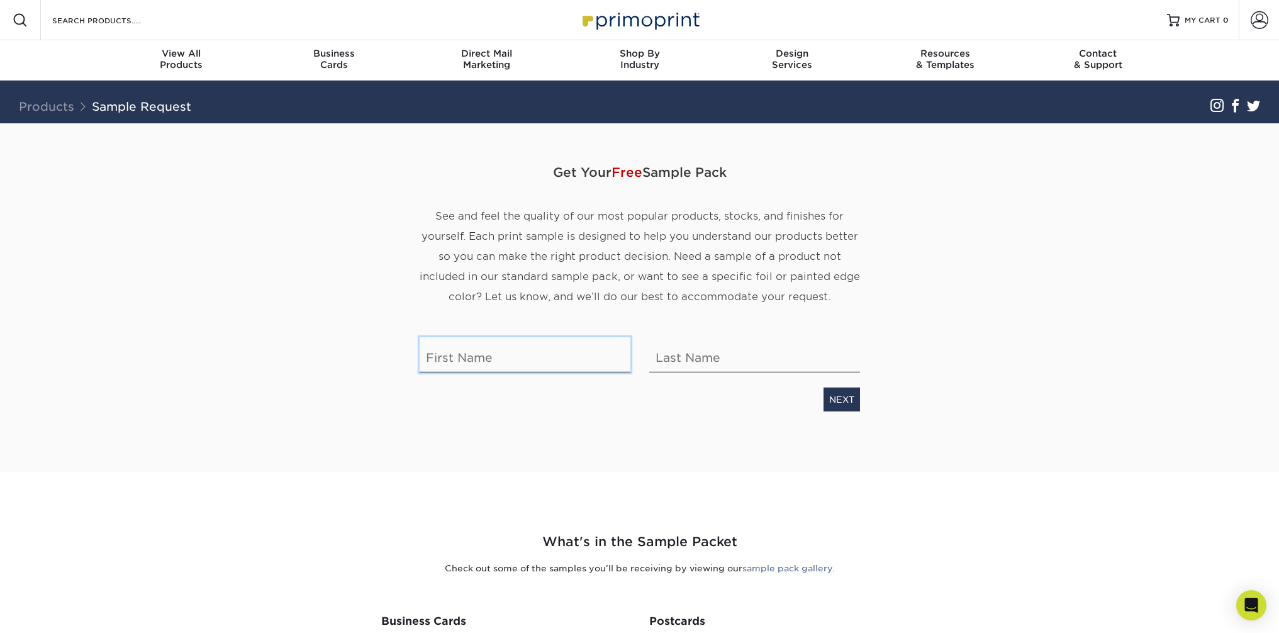
click at [506, 357] on input "text" at bounding box center [525, 354] width 211 height 35
type input "[PERSON_NAME]"
type input "Pregana"
click at [848, 403] on link "NEXT" at bounding box center [841, 399] width 36 height 24
